Goal: Task Accomplishment & Management: Use online tool/utility

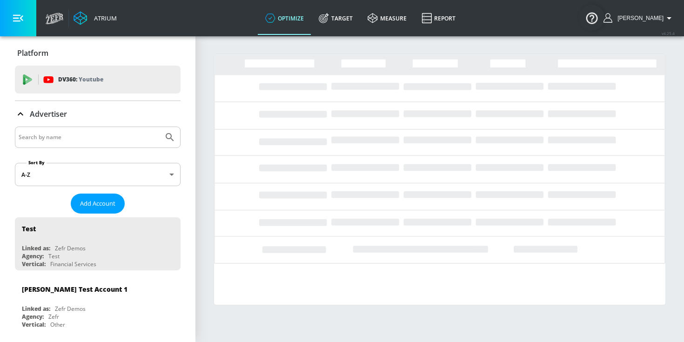
click at [97, 140] on input "Search by name" at bounding box center [89, 137] width 141 height 12
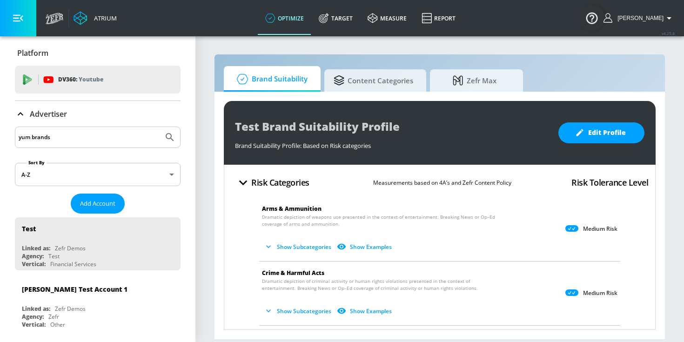
click at [160, 127] on button "Submit Search" at bounding box center [170, 137] width 20 height 20
click at [47, 138] on input "yum brands" at bounding box center [89, 137] width 141 height 12
type input "yum"
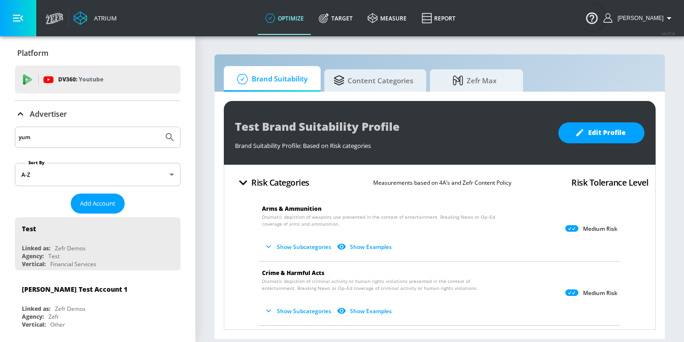
click at [160, 127] on button "Submit Search" at bounding box center [170, 137] width 20 height 20
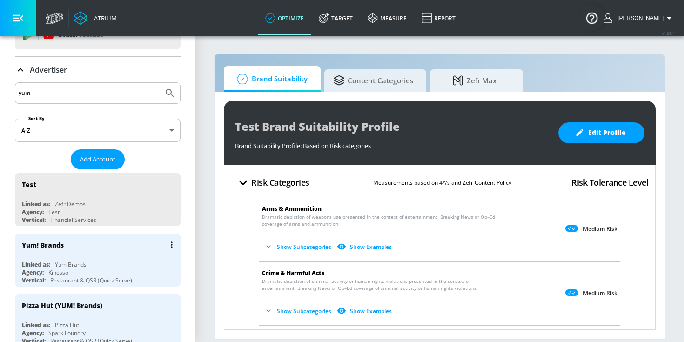
scroll to position [49, 0]
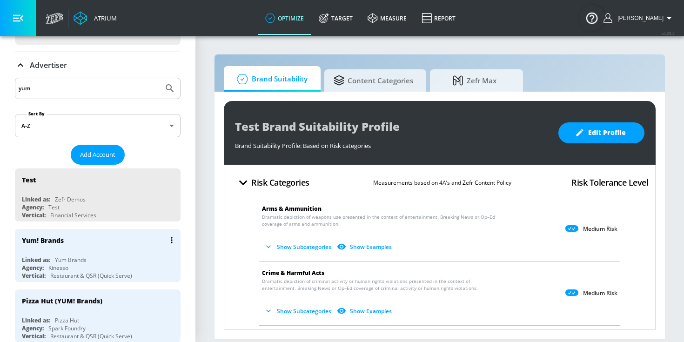
click at [89, 253] on div "Yum! Brands Linked as: Yum Brands Agency: Kinesso Vertical: Restaurant & QSR (Q…" at bounding box center [98, 255] width 166 height 53
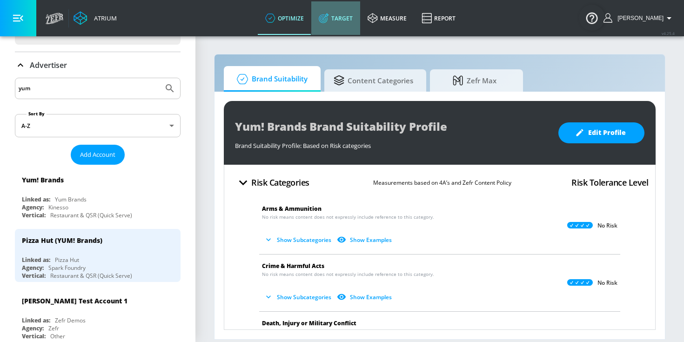
click at [327, 19] on icon at bounding box center [323, 18] width 9 height 9
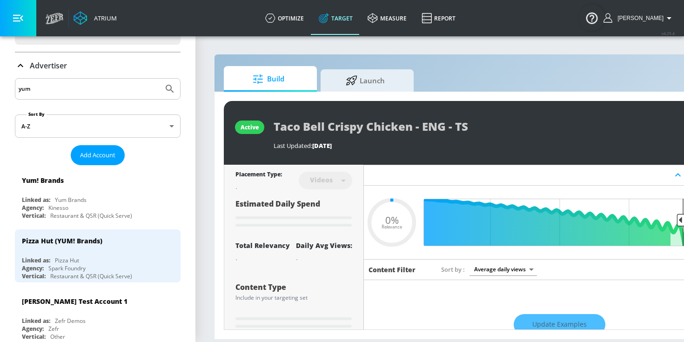
type input "0.05"
click at [346, 82] on icon at bounding box center [352, 79] width 12 height 10
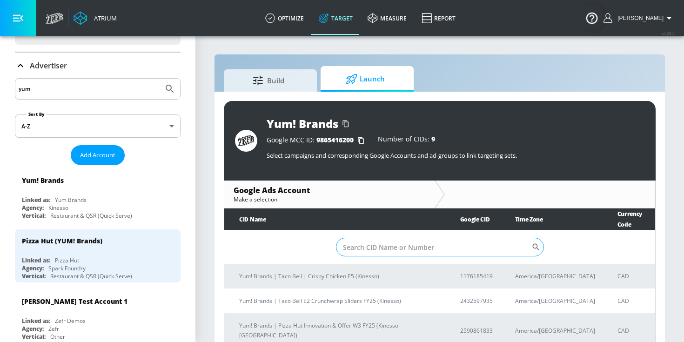
click at [385, 246] on input "Sort By" at bounding box center [433, 247] width 195 height 19
paste input "1176185419"
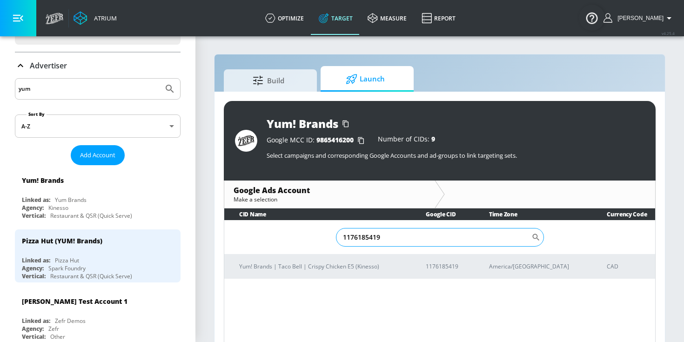
scroll to position [13, 0]
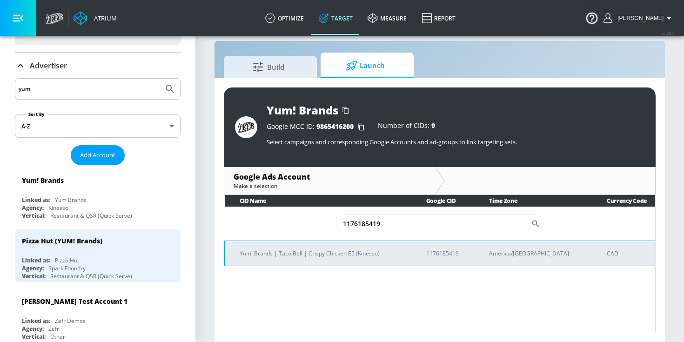
type input "1176185419"
click at [337, 264] on td "Yum! Brands | Taco Bell | Crispy Chicken E5 (Kinesso)" at bounding box center [318, 252] width 186 height 25
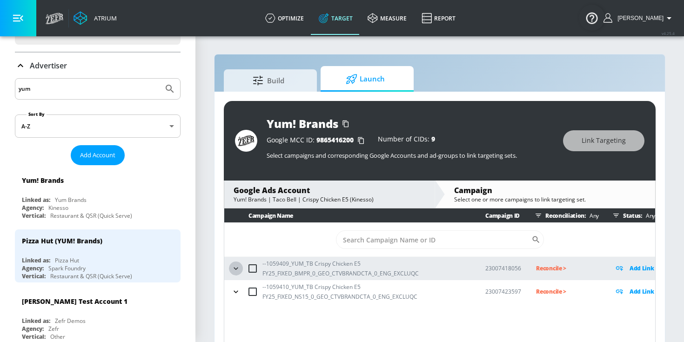
click at [231, 264] on icon "button" at bounding box center [235, 268] width 9 height 9
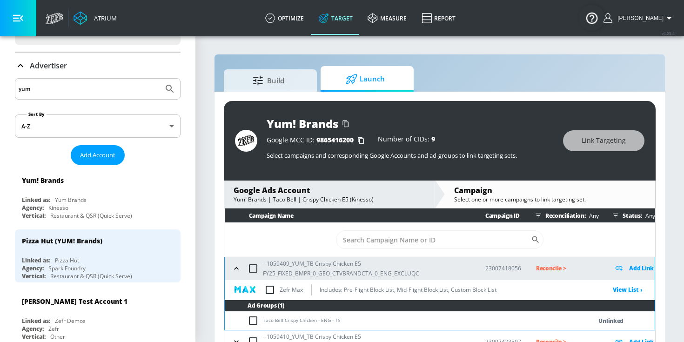
scroll to position [8, 0]
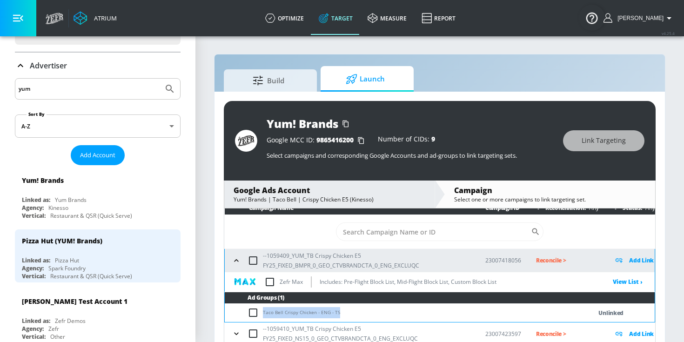
drag, startPoint x: 341, startPoint y: 312, endPoint x: 259, endPoint y: 313, distance: 82.3
click at [259, 313] on td "Taco Bell Crispy Chicken - ENG - TS" at bounding box center [399, 313] width 348 height 18
copy td "Taco Bell Crispy Chicken - ENG - TS"
click at [252, 312] on input "checkbox" at bounding box center [254, 312] width 15 height 11
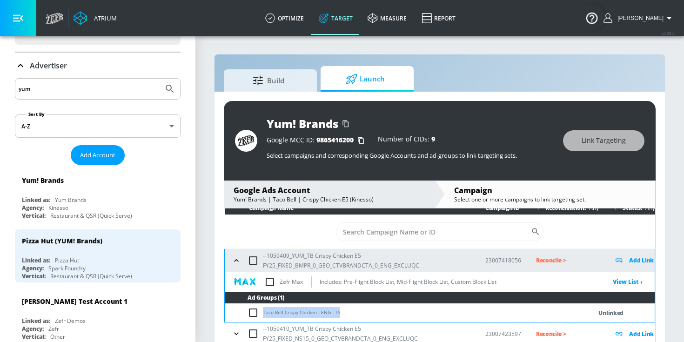
checkbox input "true"
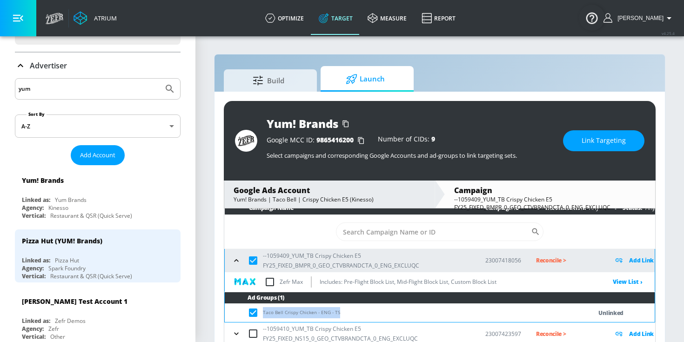
click at [604, 136] on span "Link Targeting" at bounding box center [603, 141] width 44 height 12
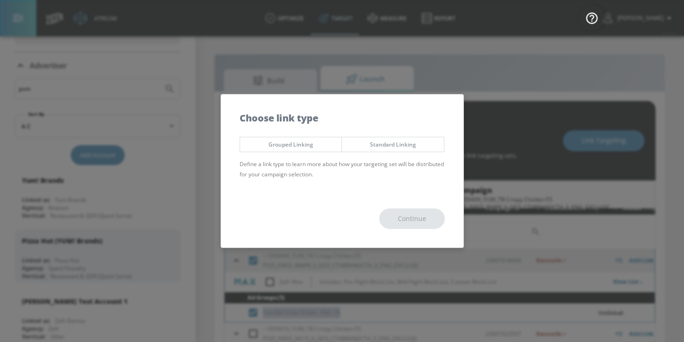
click at [372, 149] on span "Standard Linking" at bounding box center [393, 145] width 88 height 10
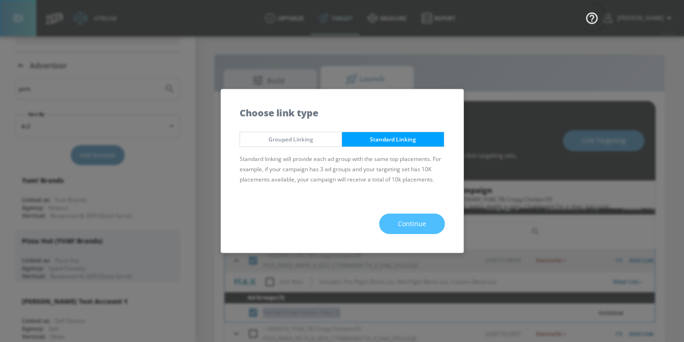
click at [401, 228] on span "Continue" at bounding box center [412, 224] width 28 height 12
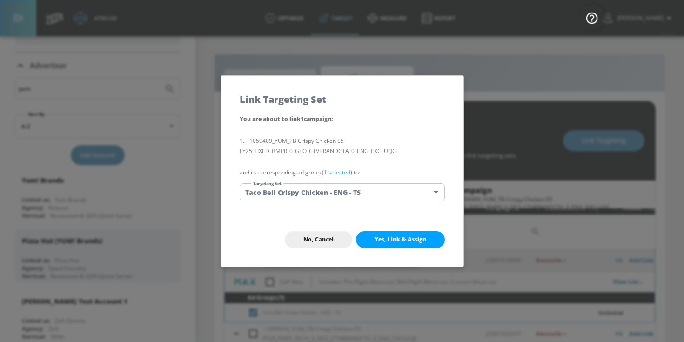
click at [343, 168] on link "1 selected" at bounding box center [337, 172] width 27 height 8
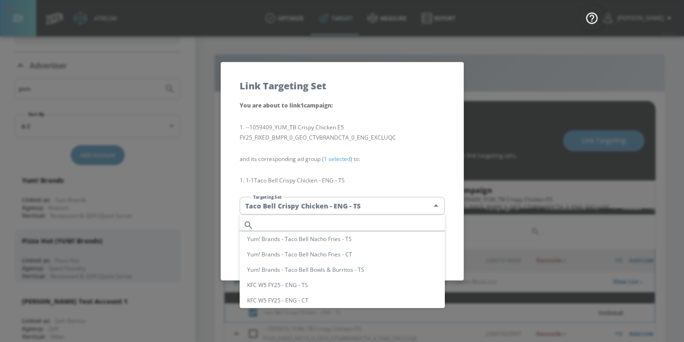
click at [337, 200] on body "Atrium optimize Target measure Report optimize Target measure Report v 4.25.4 […" at bounding box center [342, 177] width 684 height 355
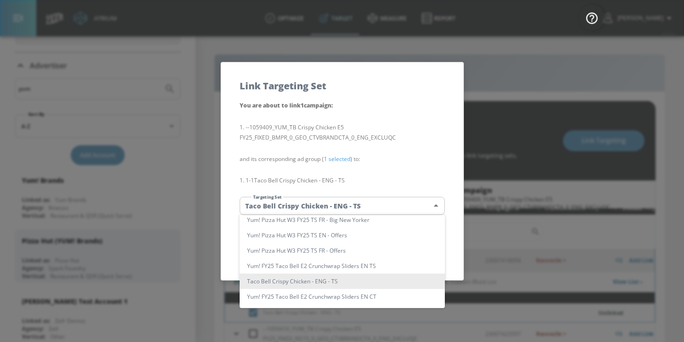
click at [288, 280] on li "Taco Bell Crispy Chicken - ENG - TS" at bounding box center [341, 280] width 205 height 15
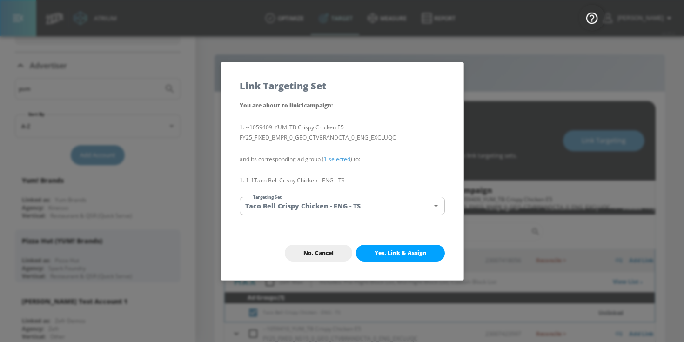
click at [403, 249] on span "Yes, Link & Assign" at bounding box center [400, 252] width 52 height 7
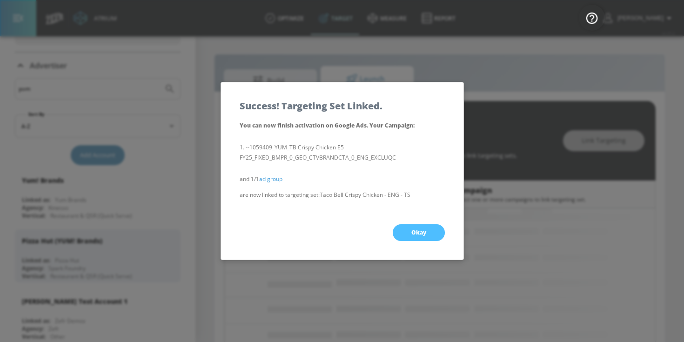
click at [411, 234] on span "Okay" at bounding box center [418, 232] width 15 height 7
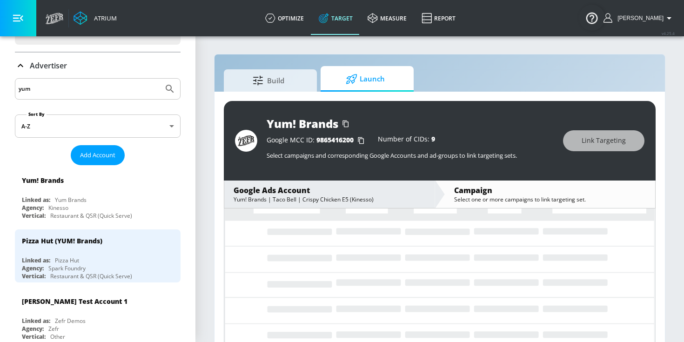
scroll to position [0, 0]
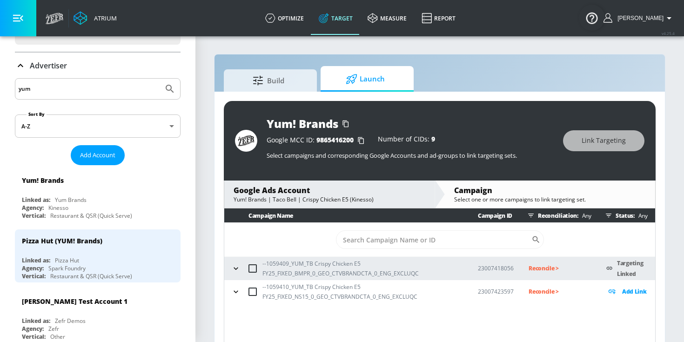
click at [237, 270] on icon "button" at bounding box center [235, 268] width 9 height 9
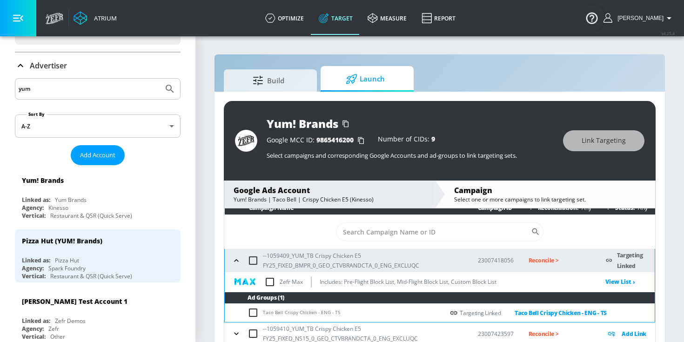
scroll to position [13, 0]
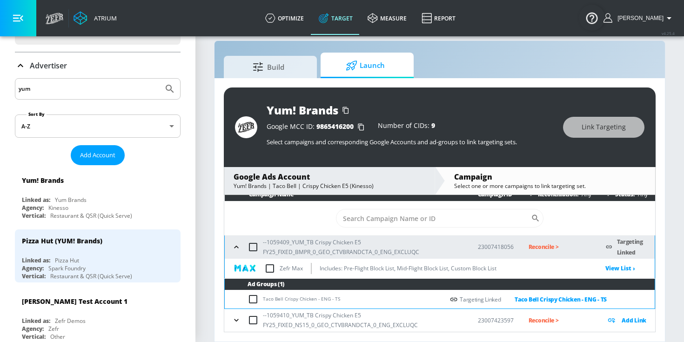
click at [236, 321] on icon "button" at bounding box center [236, 320] width 4 height 2
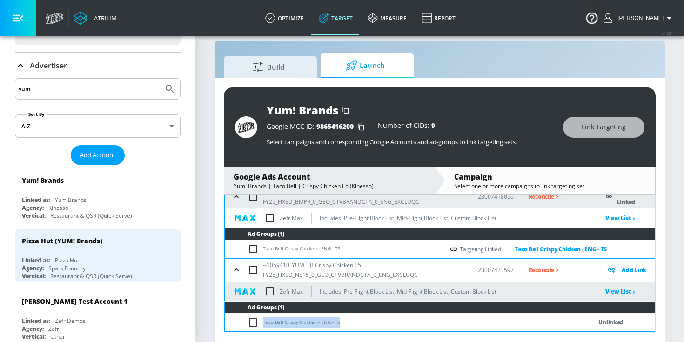
drag, startPoint x: 345, startPoint y: 320, endPoint x: 262, endPoint y: 320, distance: 83.2
click at [262, 320] on td "Taco Bell Crispy Chicken - ENG - TS" at bounding box center [399, 322] width 348 height 18
copy td "Taco Bell Crispy Chicken - ENG - TS"
click at [250, 320] on input "checkbox" at bounding box center [254, 322] width 15 height 11
checkbox input "true"
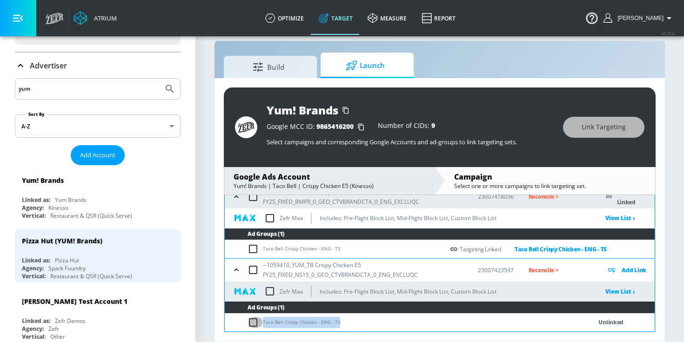
checkbox input "true"
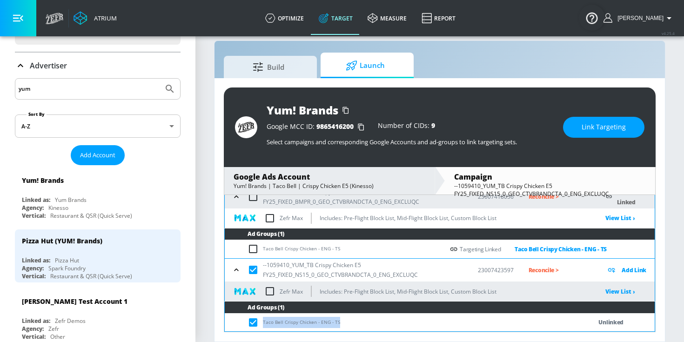
click at [623, 124] on span "Link Targeting" at bounding box center [603, 127] width 44 height 12
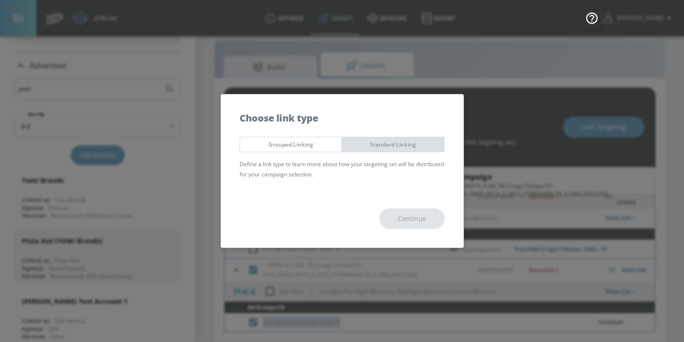
click at [427, 145] on span "Standard Linking" at bounding box center [393, 145] width 88 height 10
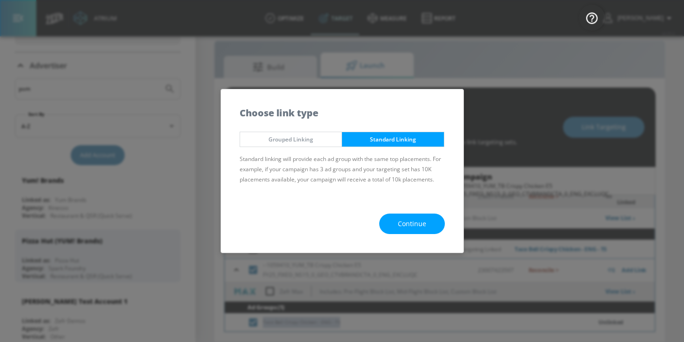
click at [415, 231] on button "Continue" at bounding box center [412, 223] width 66 height 21
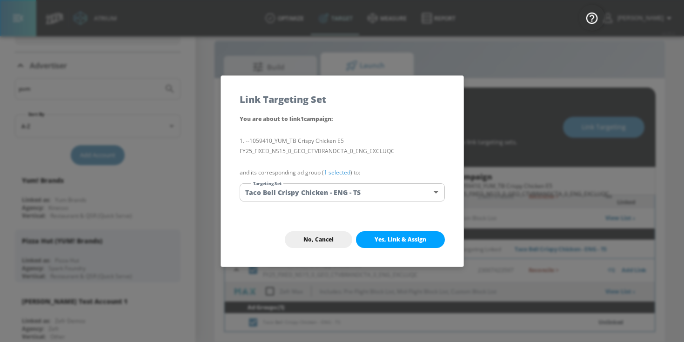
click at [344, 172] on link "1 selected" at bounding box center [337, 172] width 27 height 8
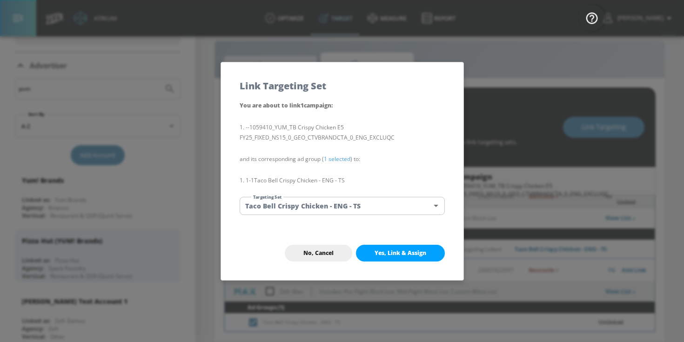
click at [338, 216] on div "You are about to link 1 campaign : --1059410_YUM_TB Crispy Chicken E5 FY25_FIXE…" at bounding box center [342, 163] width 242 height 126
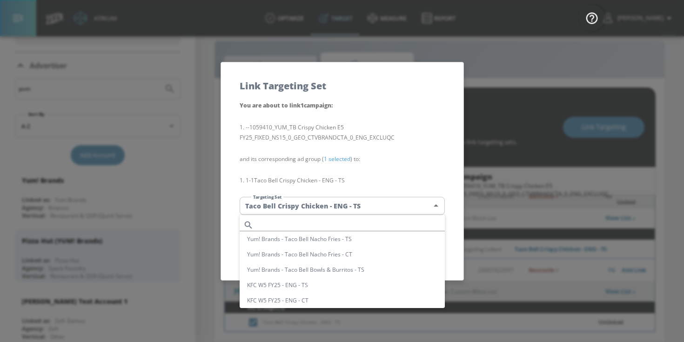
click at [338, 211] on body "Atrium optimize Target measure Report optimize Target measure Report v 4.25.4 […" at bounding box center [342, 164] width 684 height 355
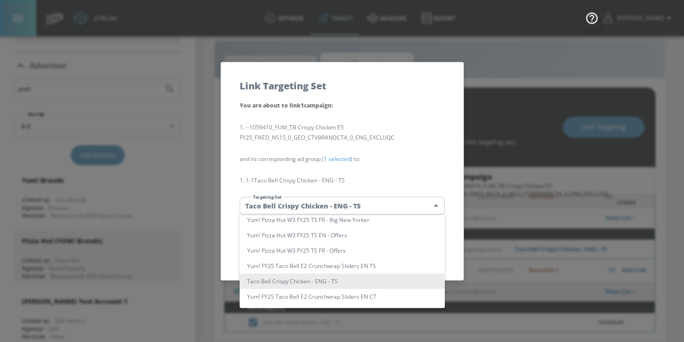
scroll to position [6274, 0]
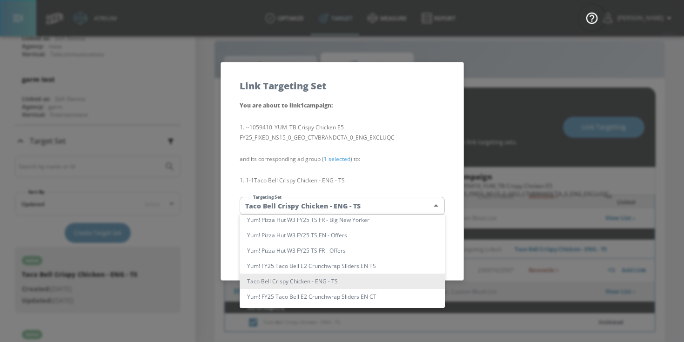
click at [352, 281] on li "Taco Bell Crispy Chicken - ENG - TS" at bounding box center [341, 280] width 205 height 15
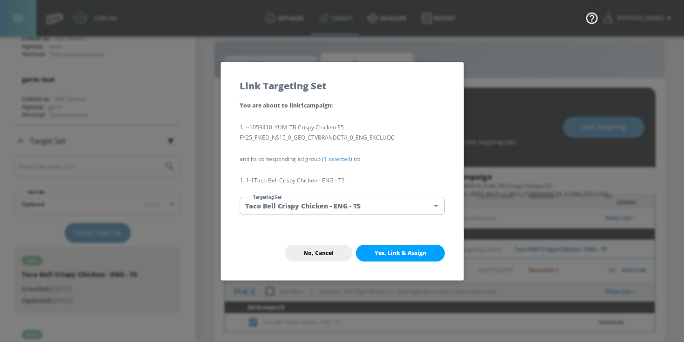
click at [391, 250] on span "Yes, Link & Assign" at bounding box center [400, 252] width 52 height 7
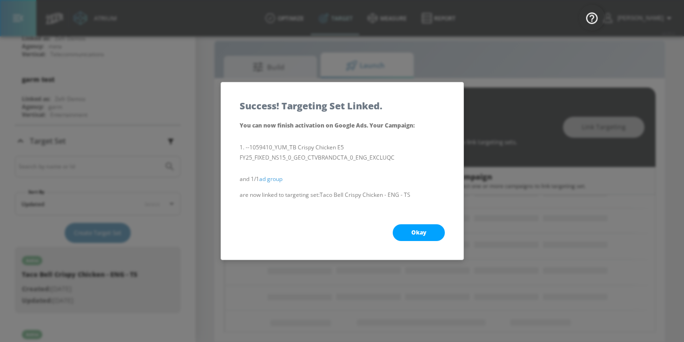
click at [421, 239] on button "Okay" at bounding box center [418, 232] width 52 height 17
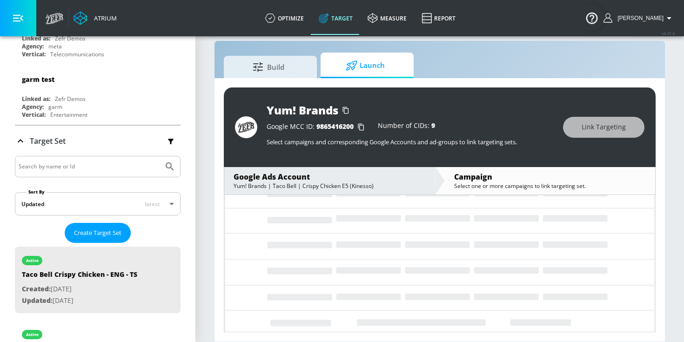
scroll to position [0, 0]
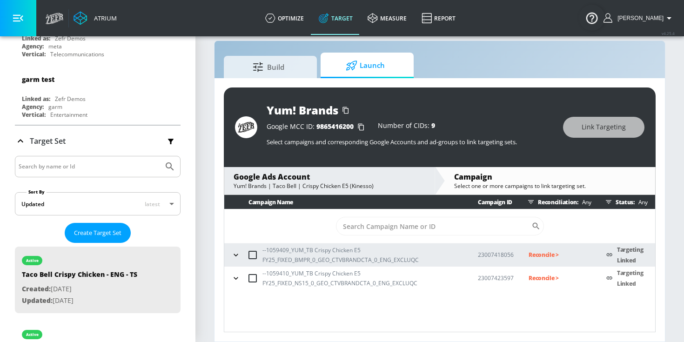
click at [536, 253] on p "Reconcile >" at bounding box center [559, 254] width 63 height 11
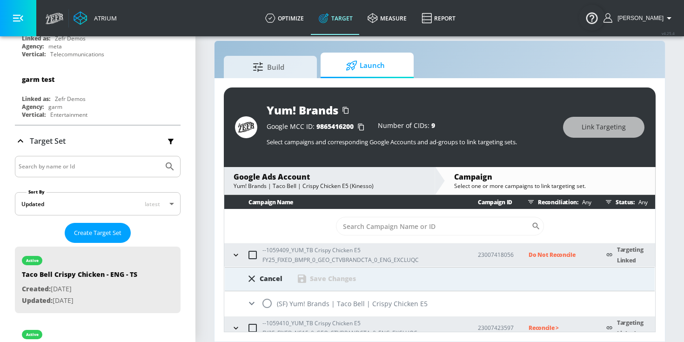
scroll to position [7, 0]
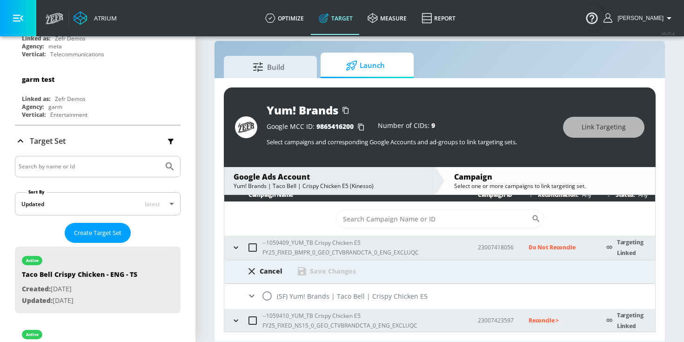
click at [265, 296] on input "radio" at bounding box center [267, 296] width 20 height 20
radio input "true"
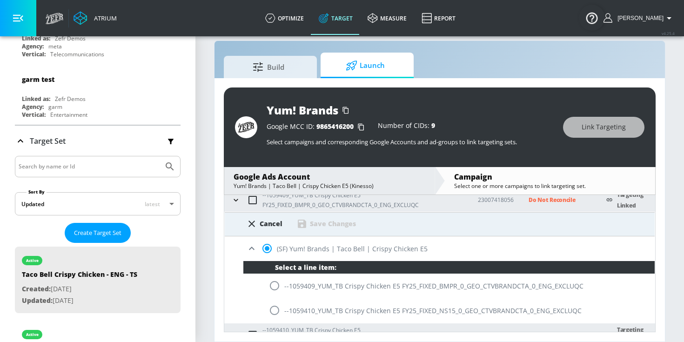
scroll to position [69, 0]
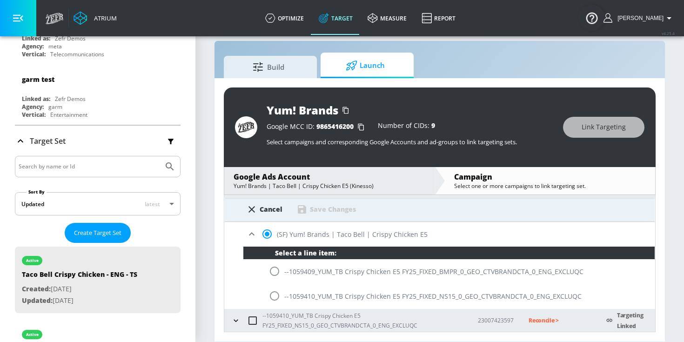
click at [266, 267] on input "radio" at bounding box center [275, 271] width 20 height 20
radio input "true"
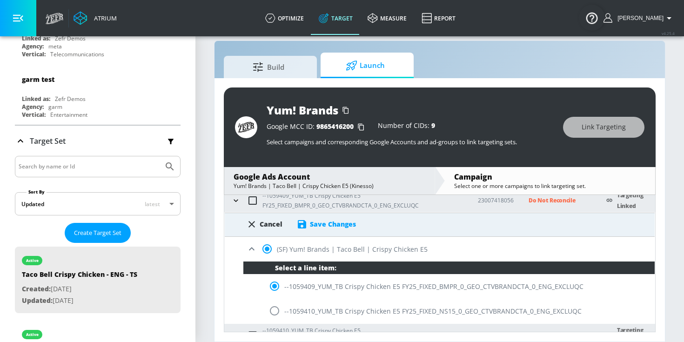
scroll to position [55, 0]
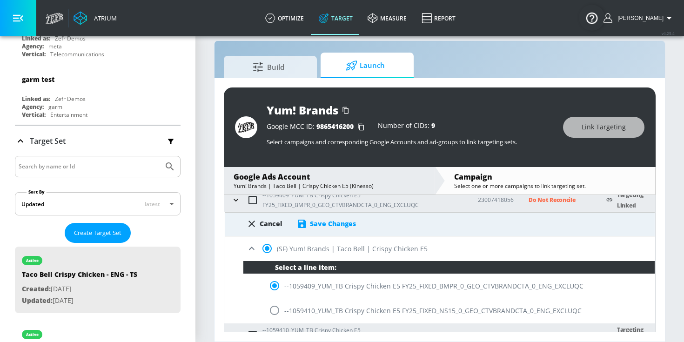
click at [344, 222] on div "Save Changes" at bounding box center [333, 223] width 46 height 9
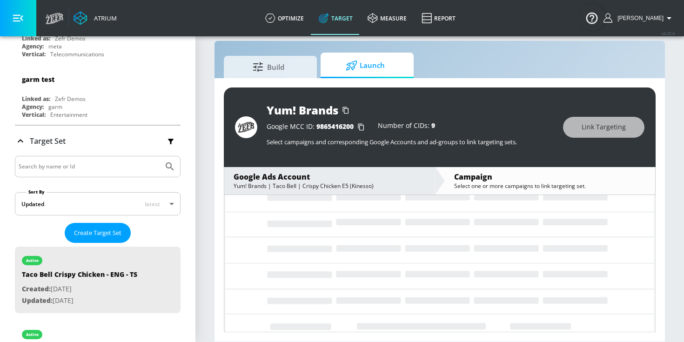
scroll to position [0, 0]
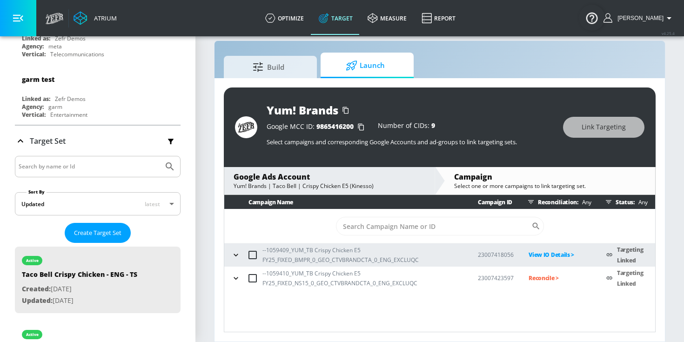
click at [550, 277] on p "Reconcile >" at bounding box center [559, 278] width 63 height 11
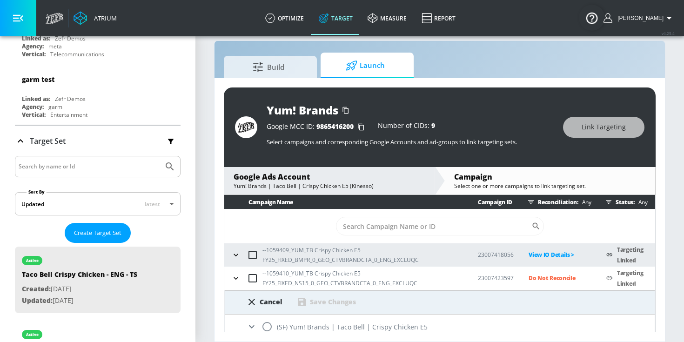
scroll to position [7, 0]
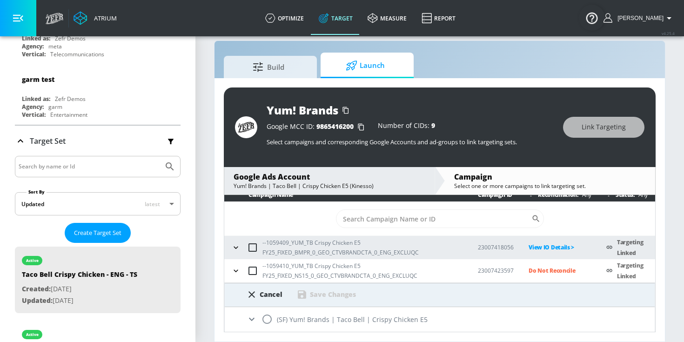
click at [268, 320] on input "radio" at bounding box center [267, 319] width 20 height 20
radio input "true"
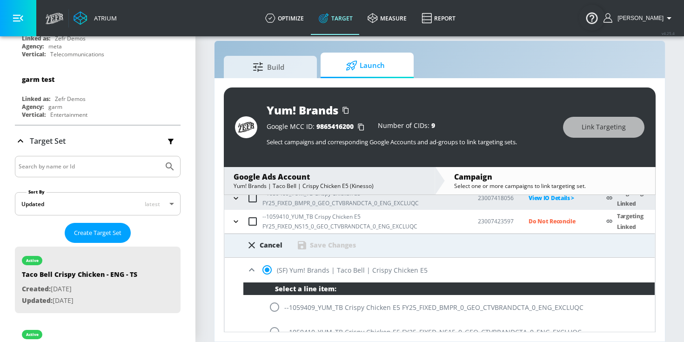
scroll to position [69, 0]
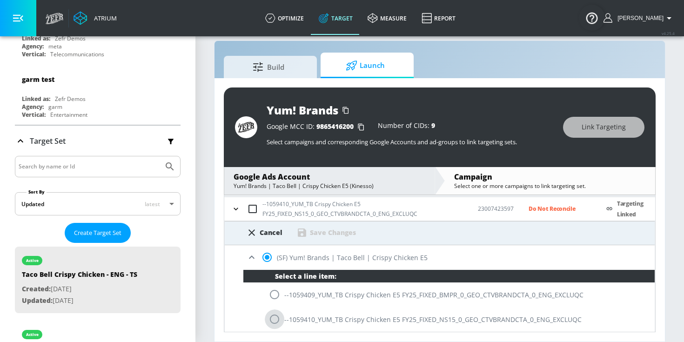
click at [272, 321] on input "radio" at bounding box center [275, 319] width 20 height 20
radio input "true"
click at [345, 229] on div "Save Changes" at bounding box center [333, 232] width 46 height 9
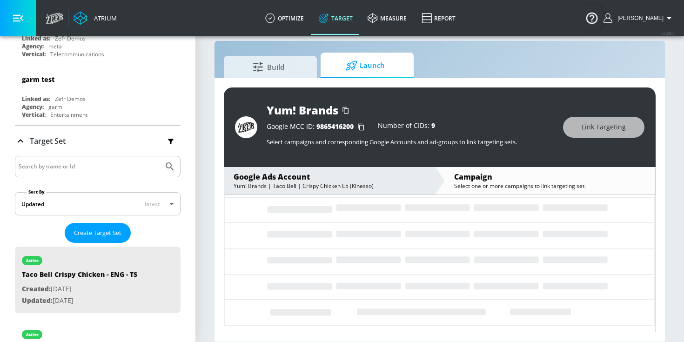
scroll to position [0, 0]
